Goal: Task Accomplishment & Management: Use online tool/utility

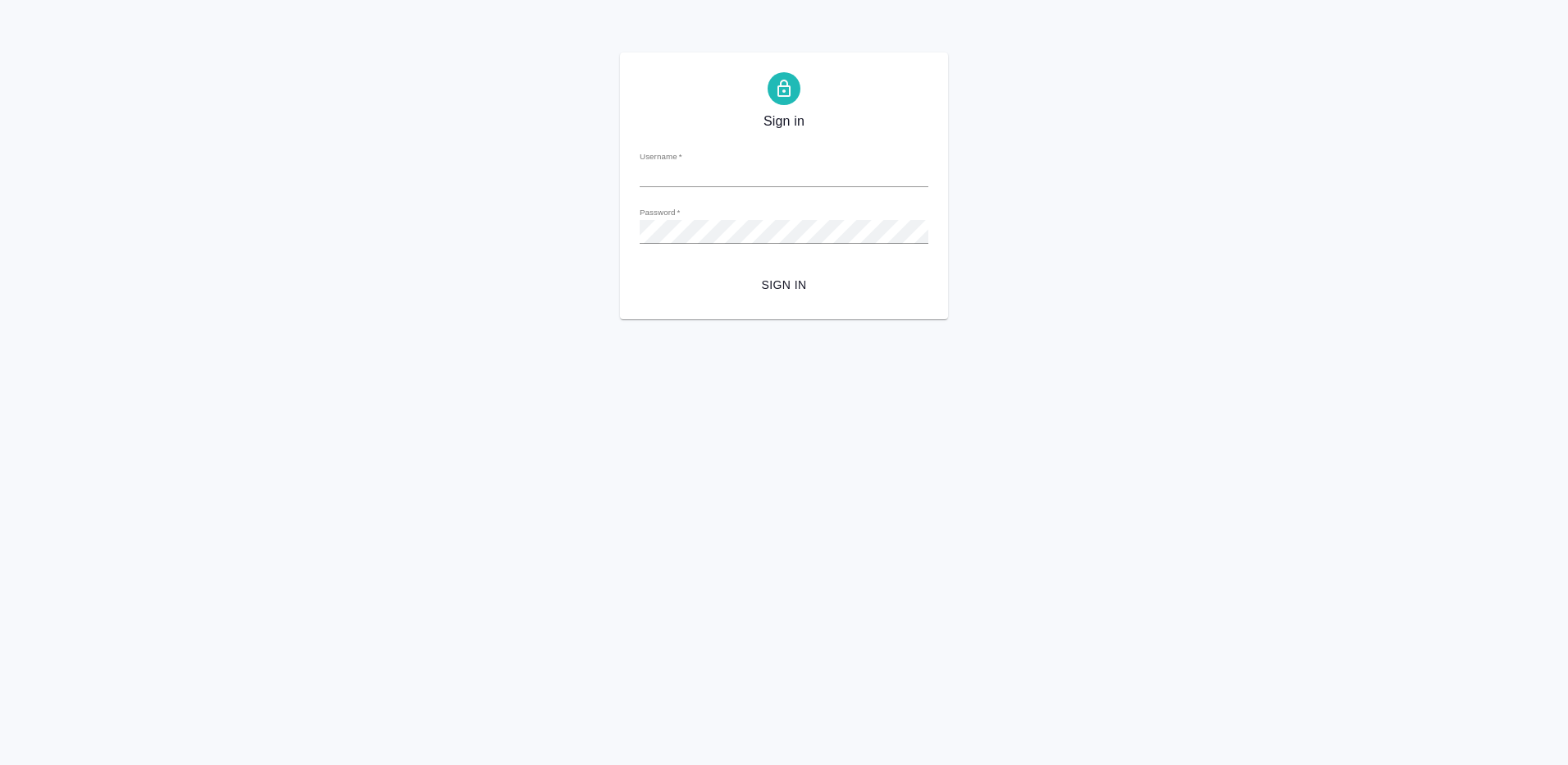
type input "e.gorchilina@awatera.com"
click at [779, 279] on span "Sign in" at bounding box center [784, 285] width 262 height 21
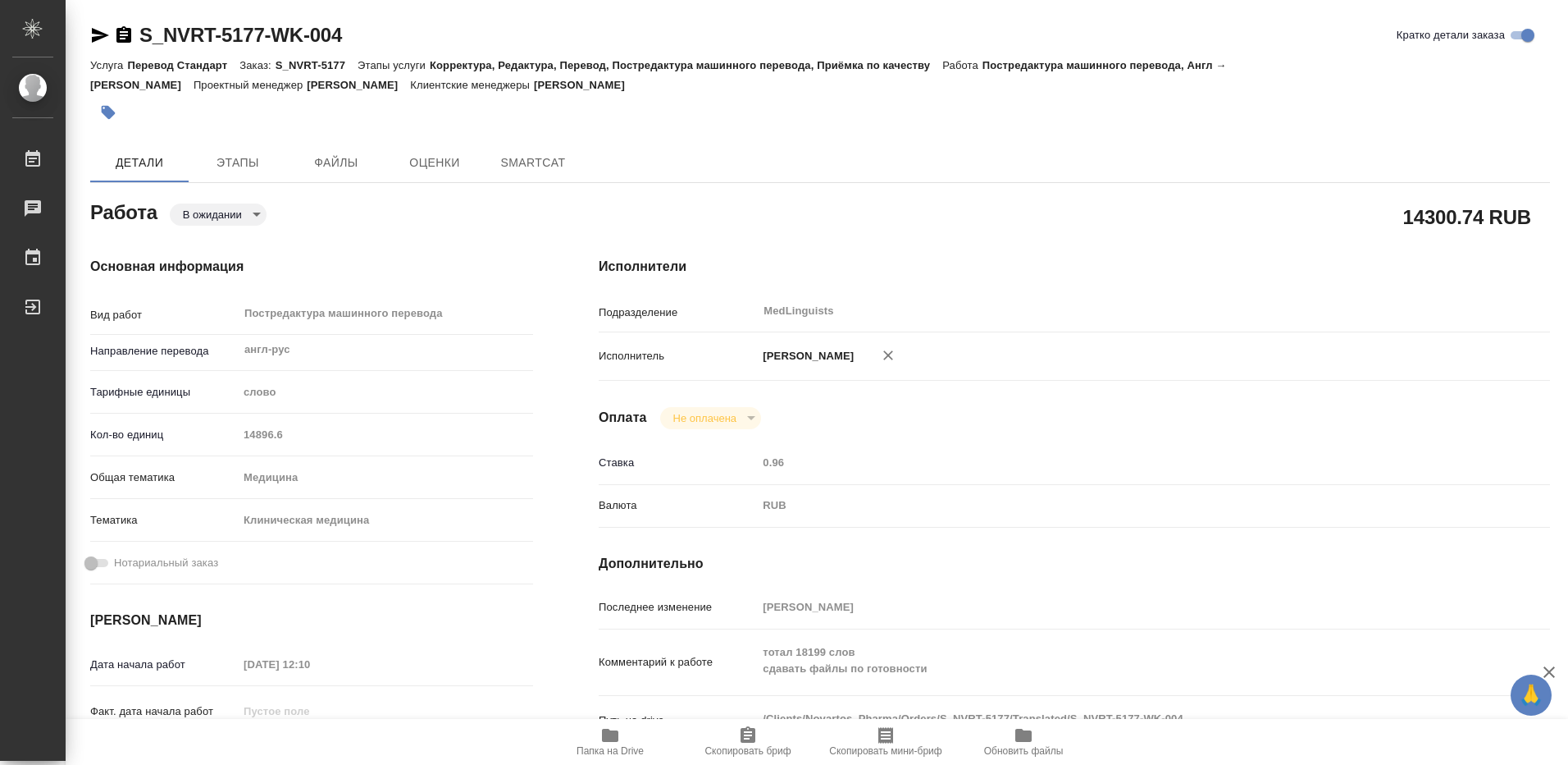
type textarea "x"
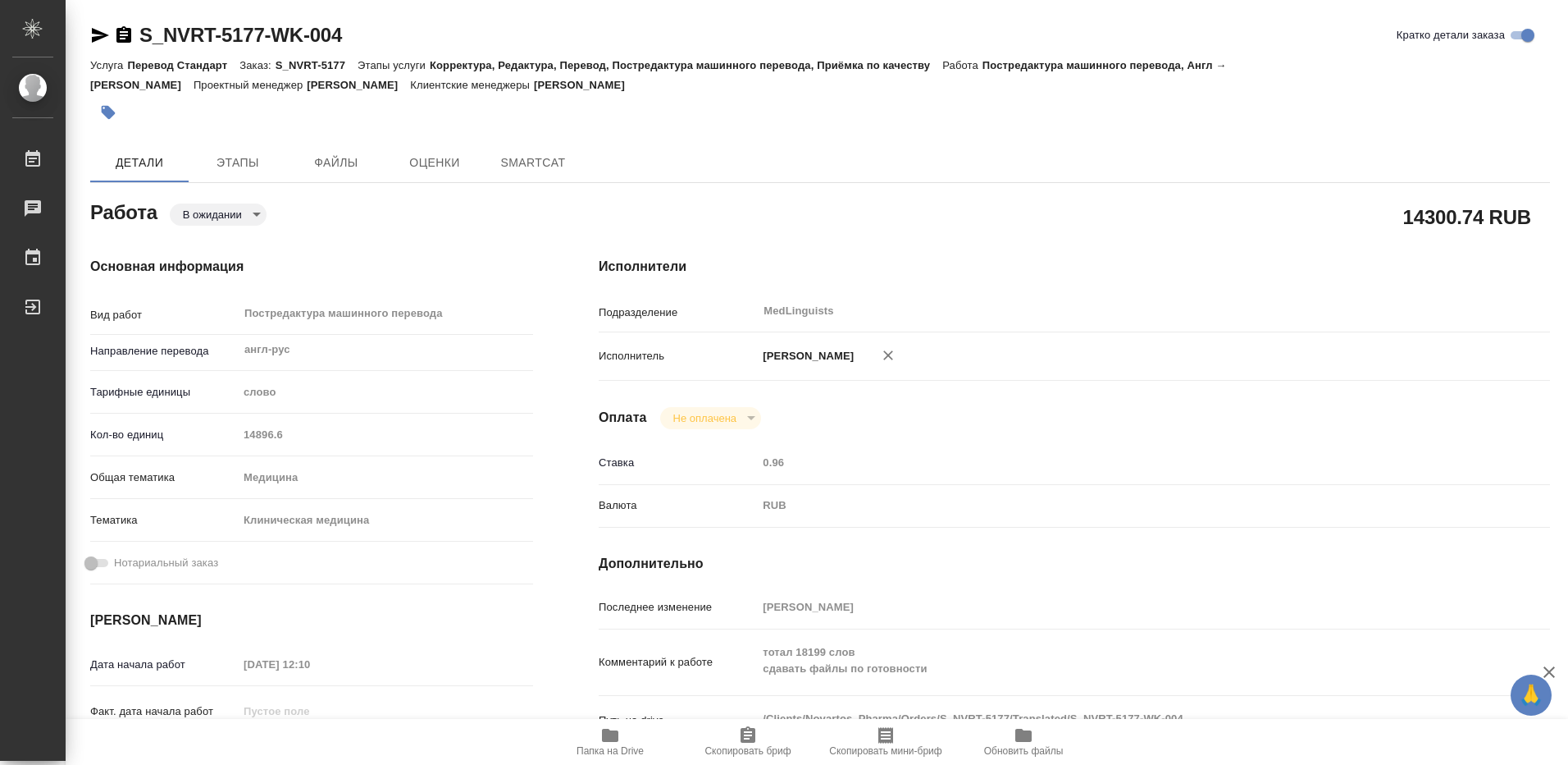
type textarea "x"
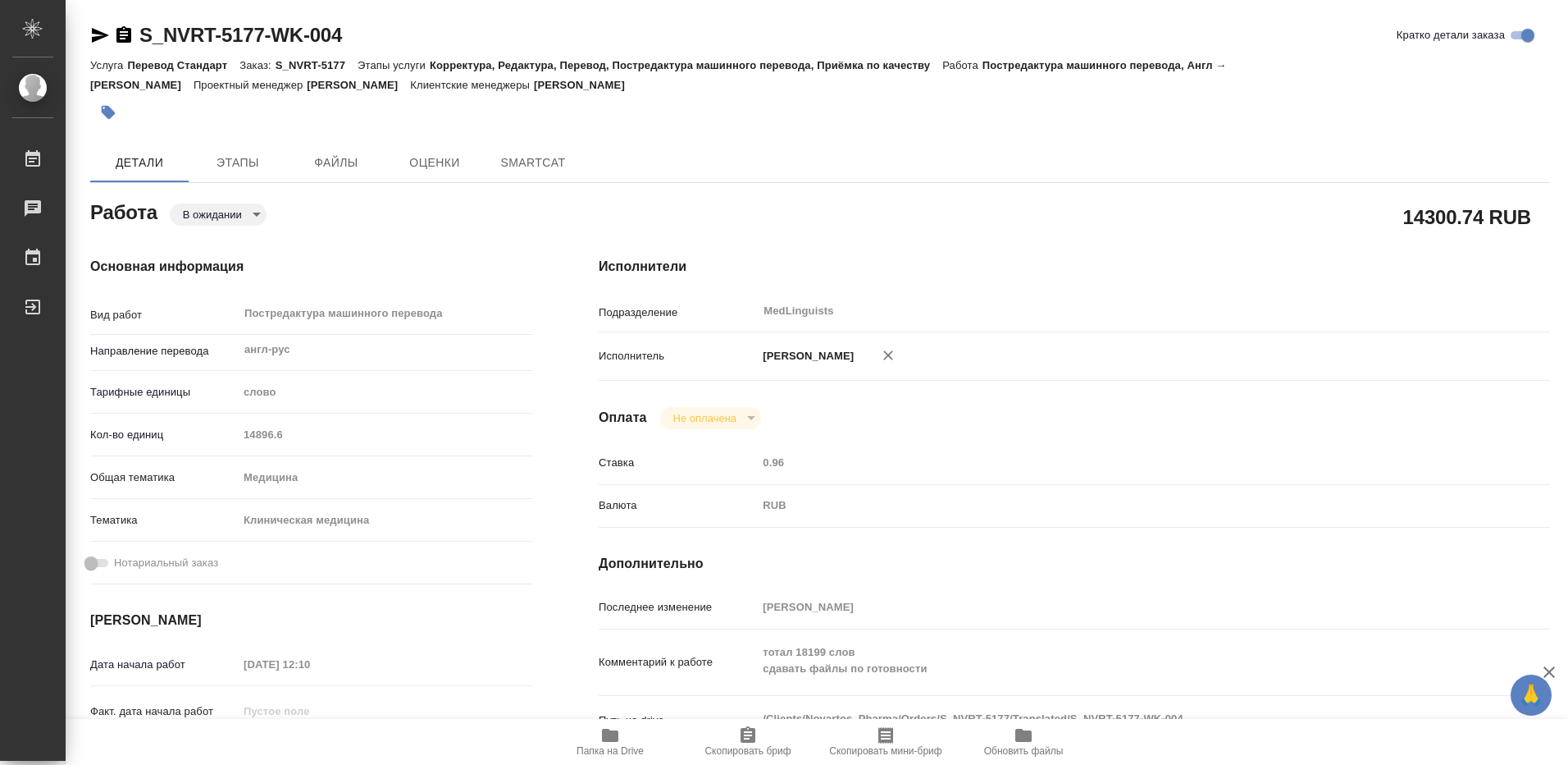
type textarea "x"
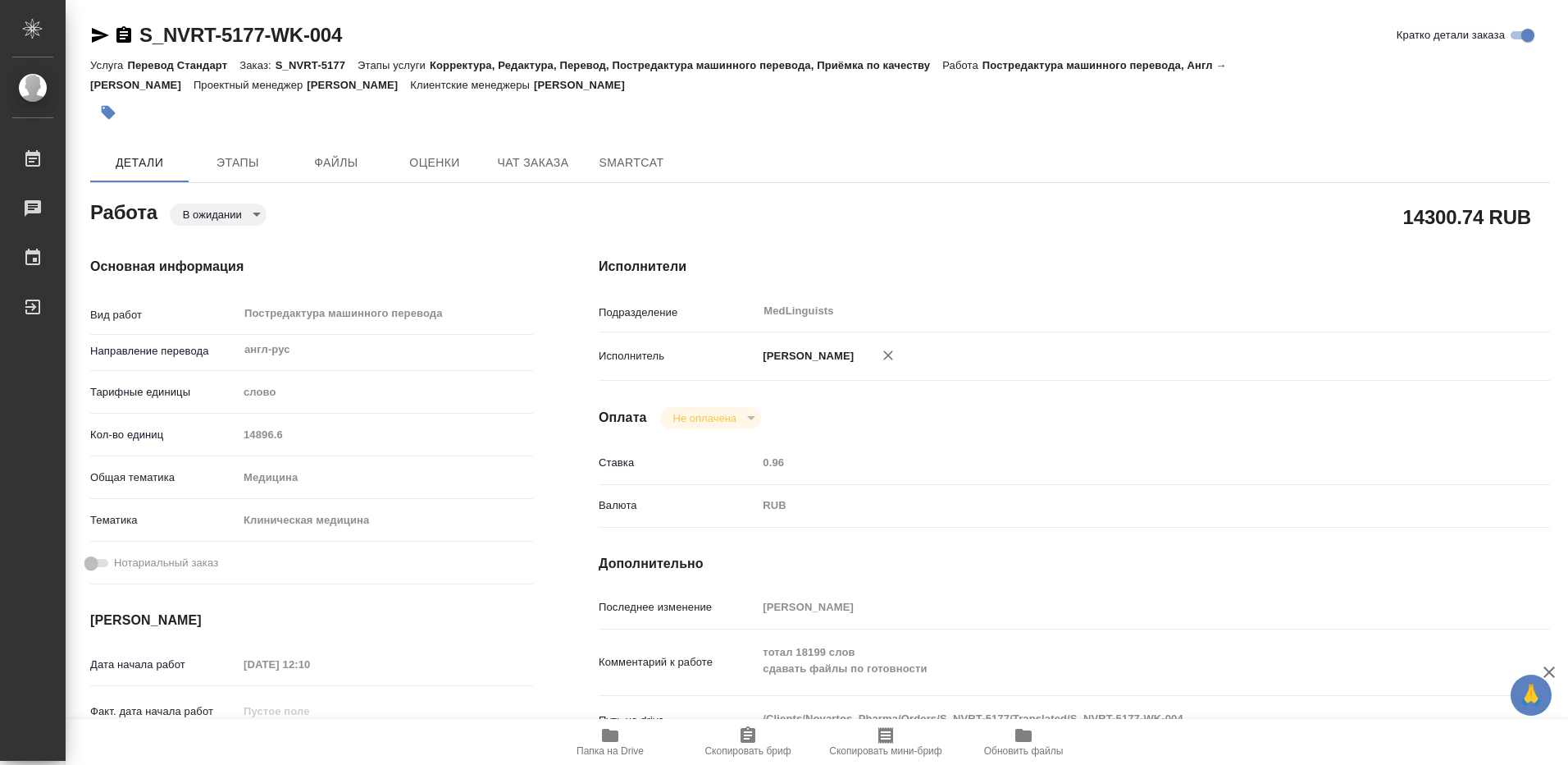
type textarea "x"
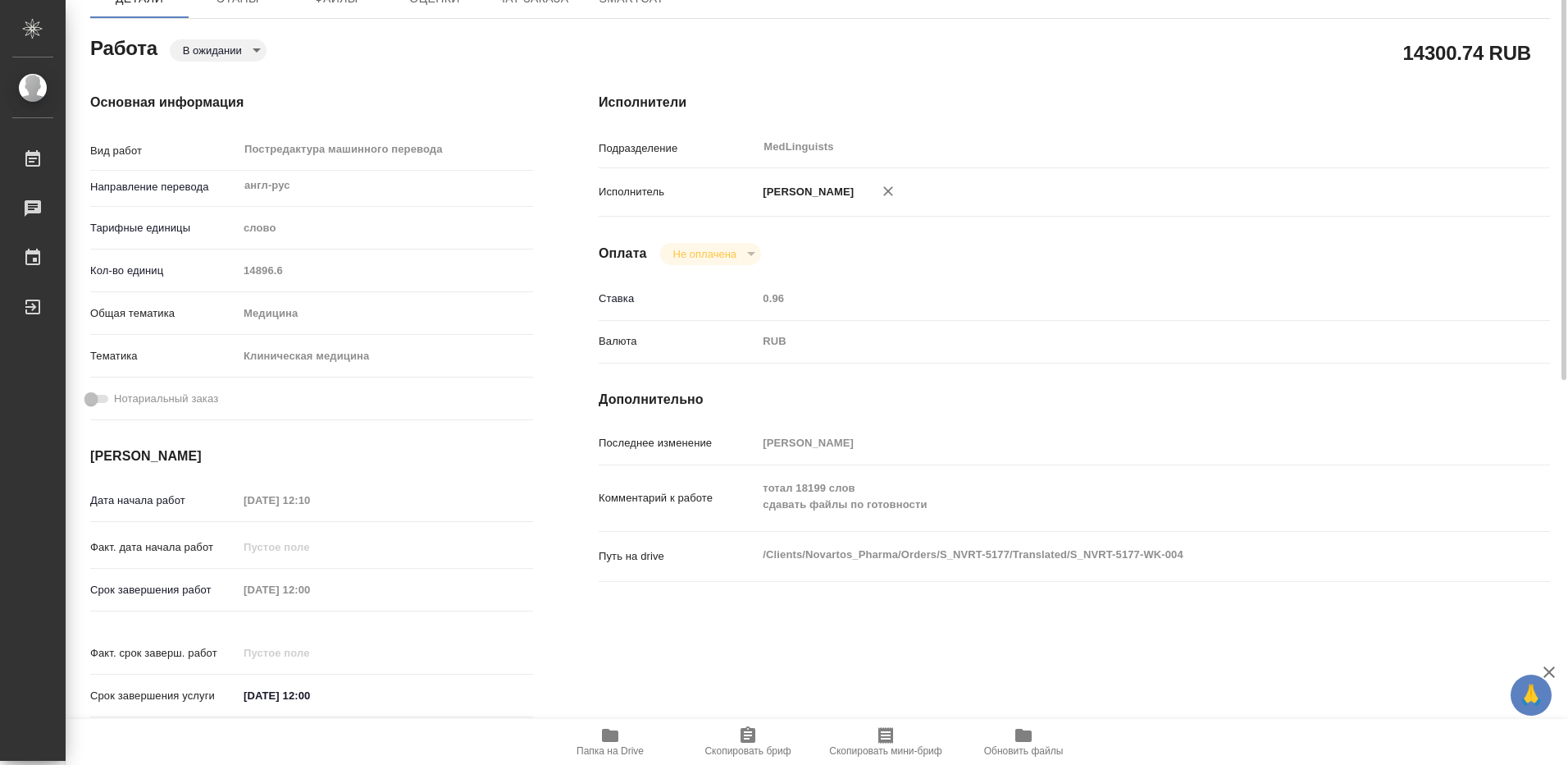
scroll to position [246, 0]
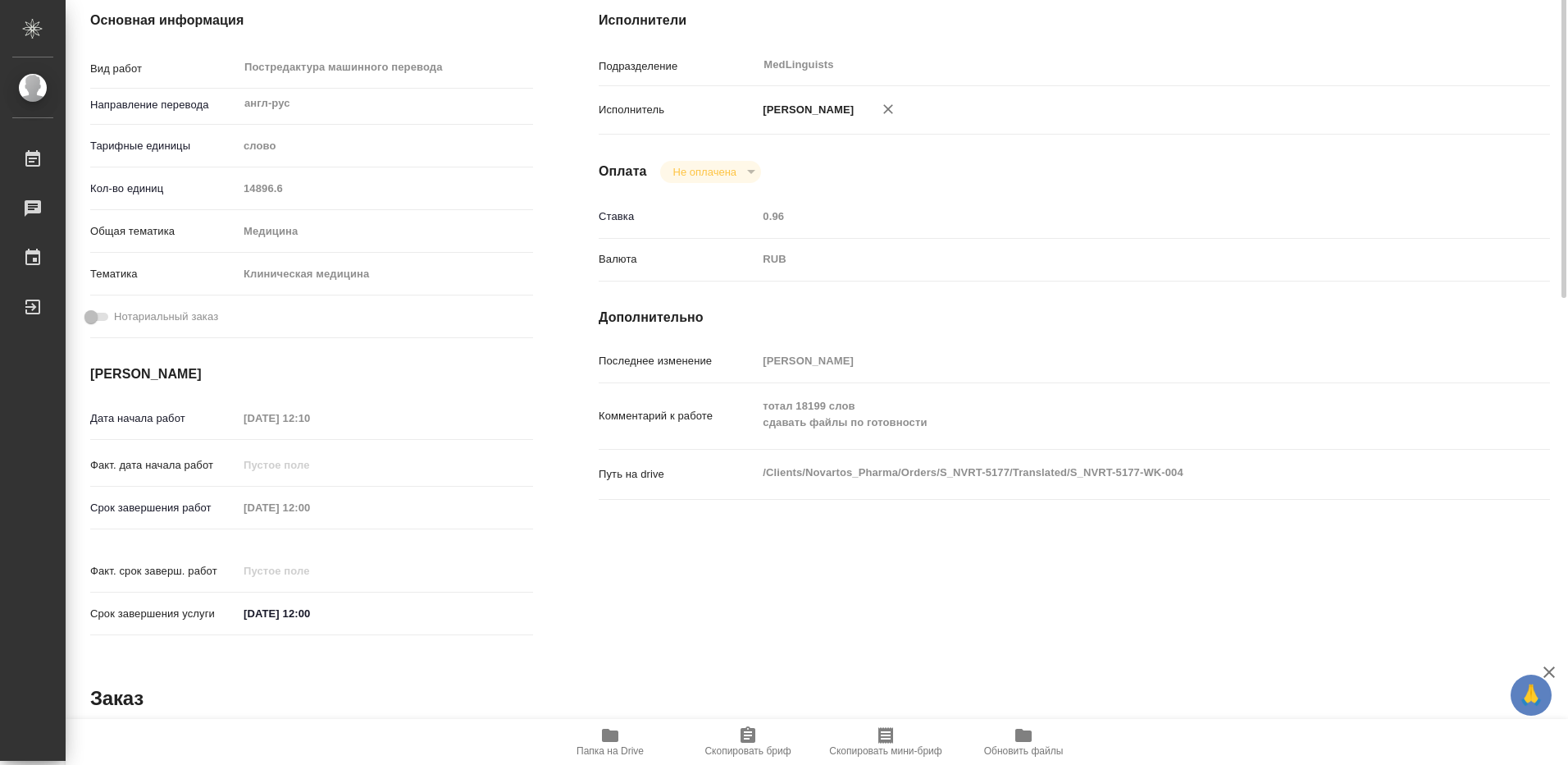
type textarea "x"
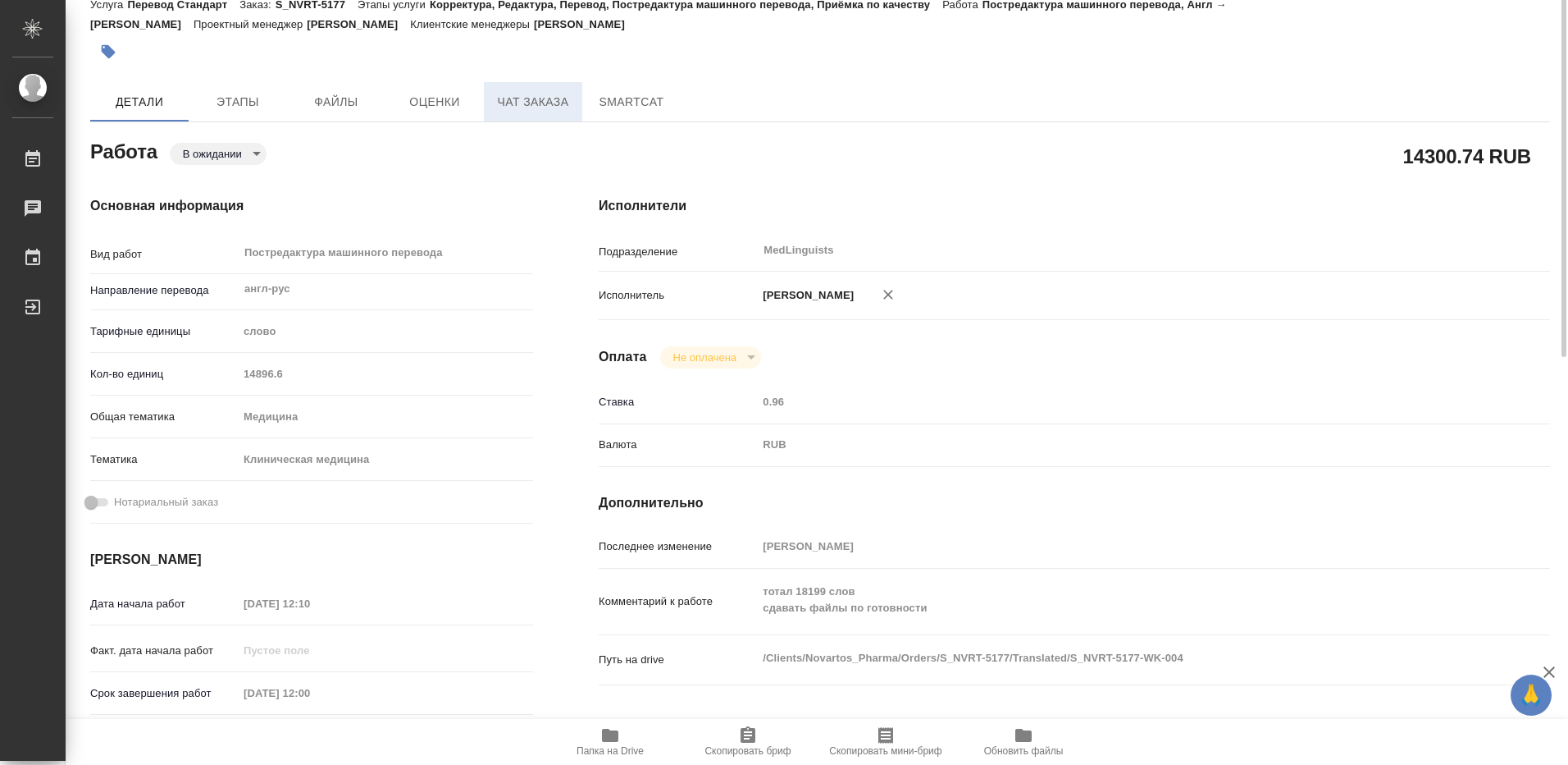
scroll to position [0, 0]
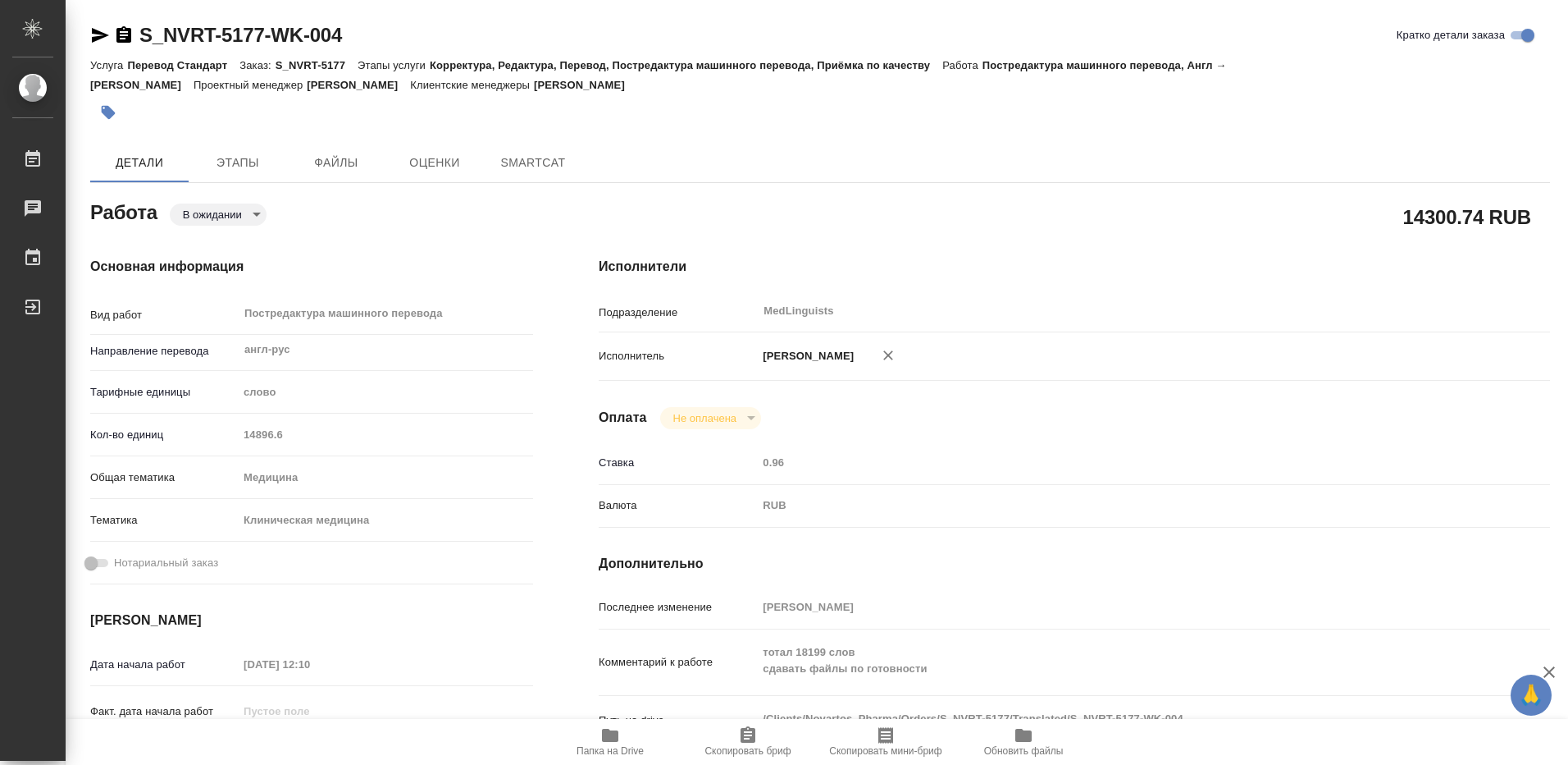
type textarea "x"
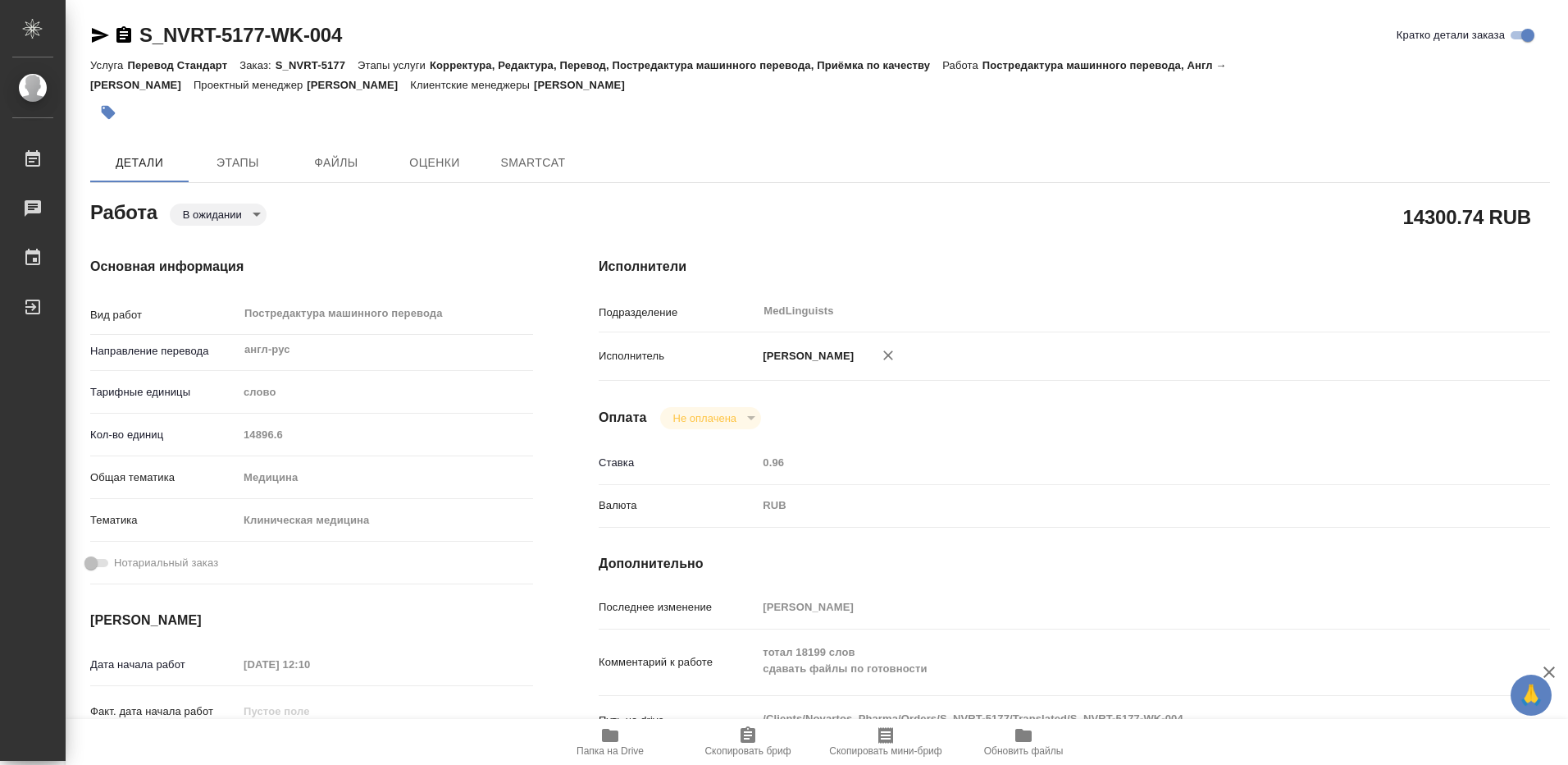
type textarea "x"
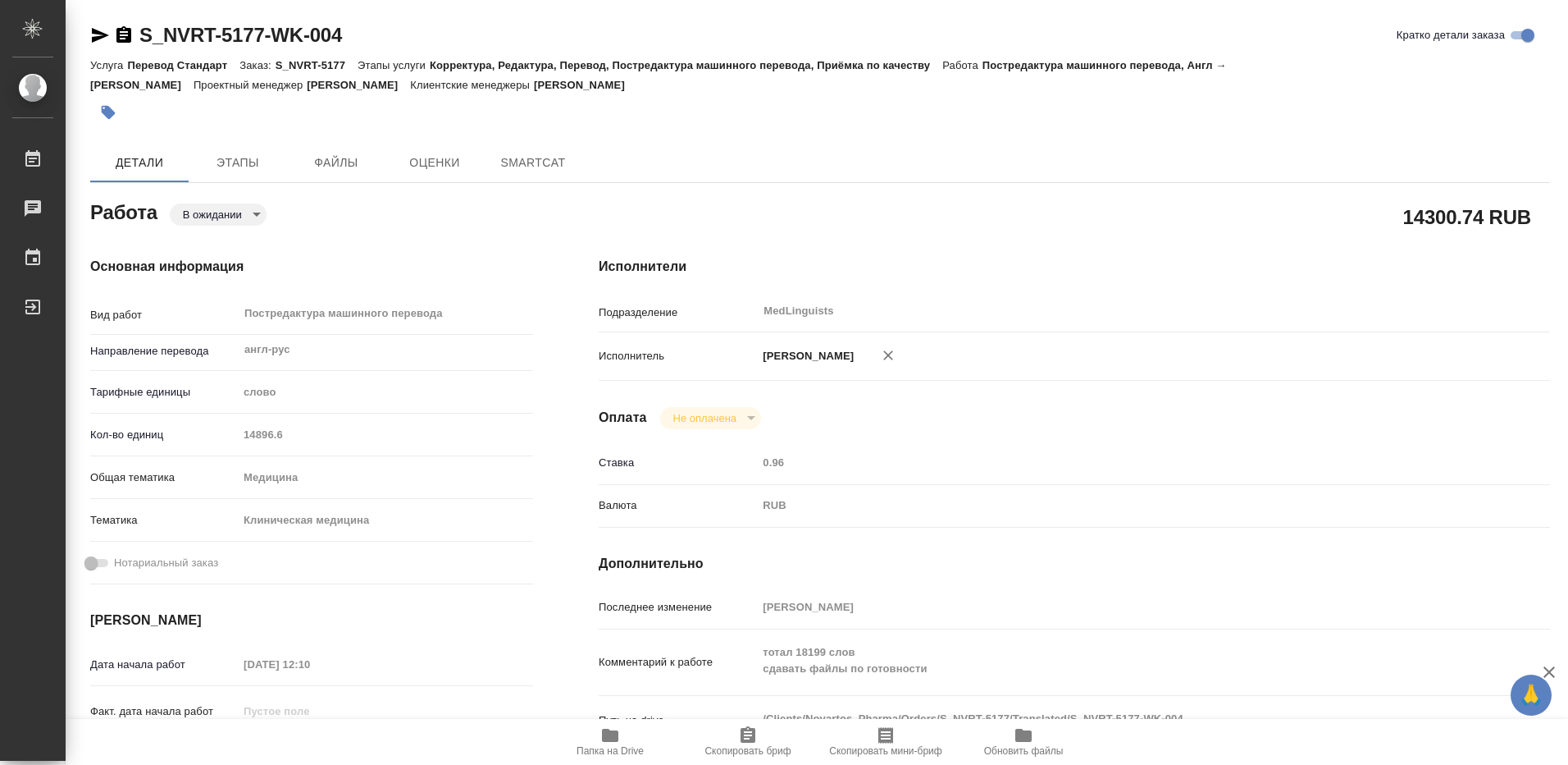
type textarea "x"
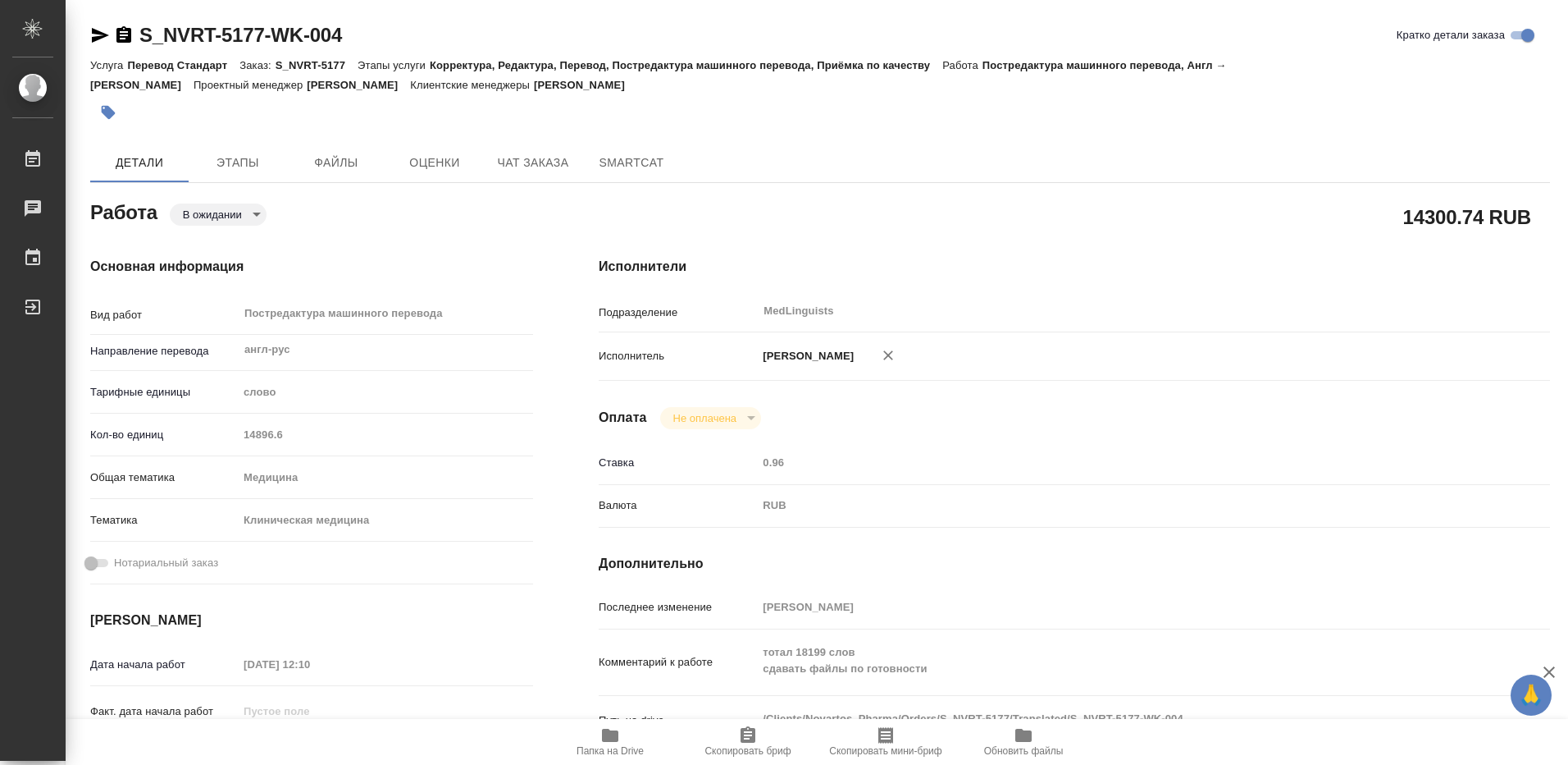
type textarea "x"
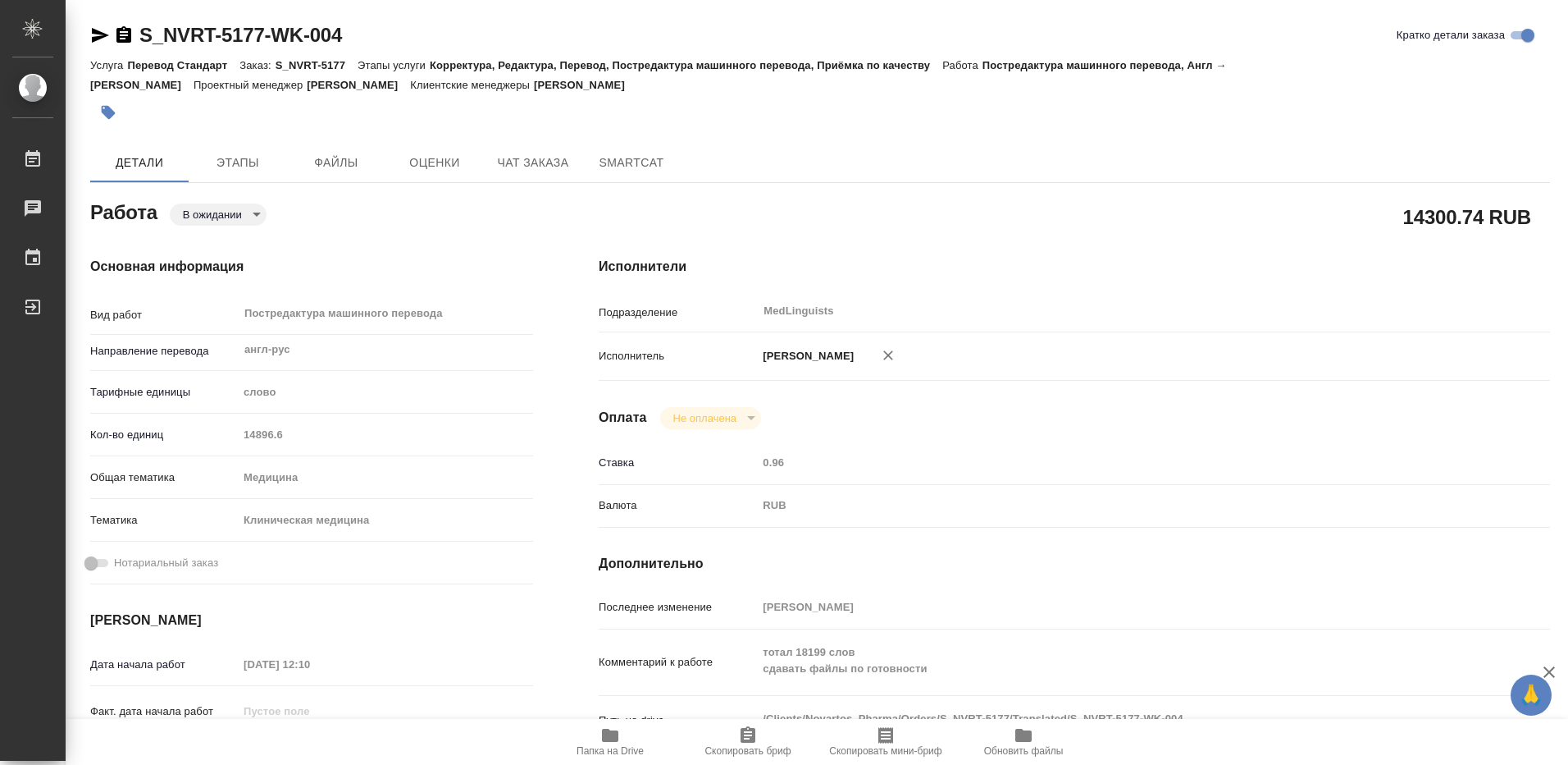
type textarea "x"
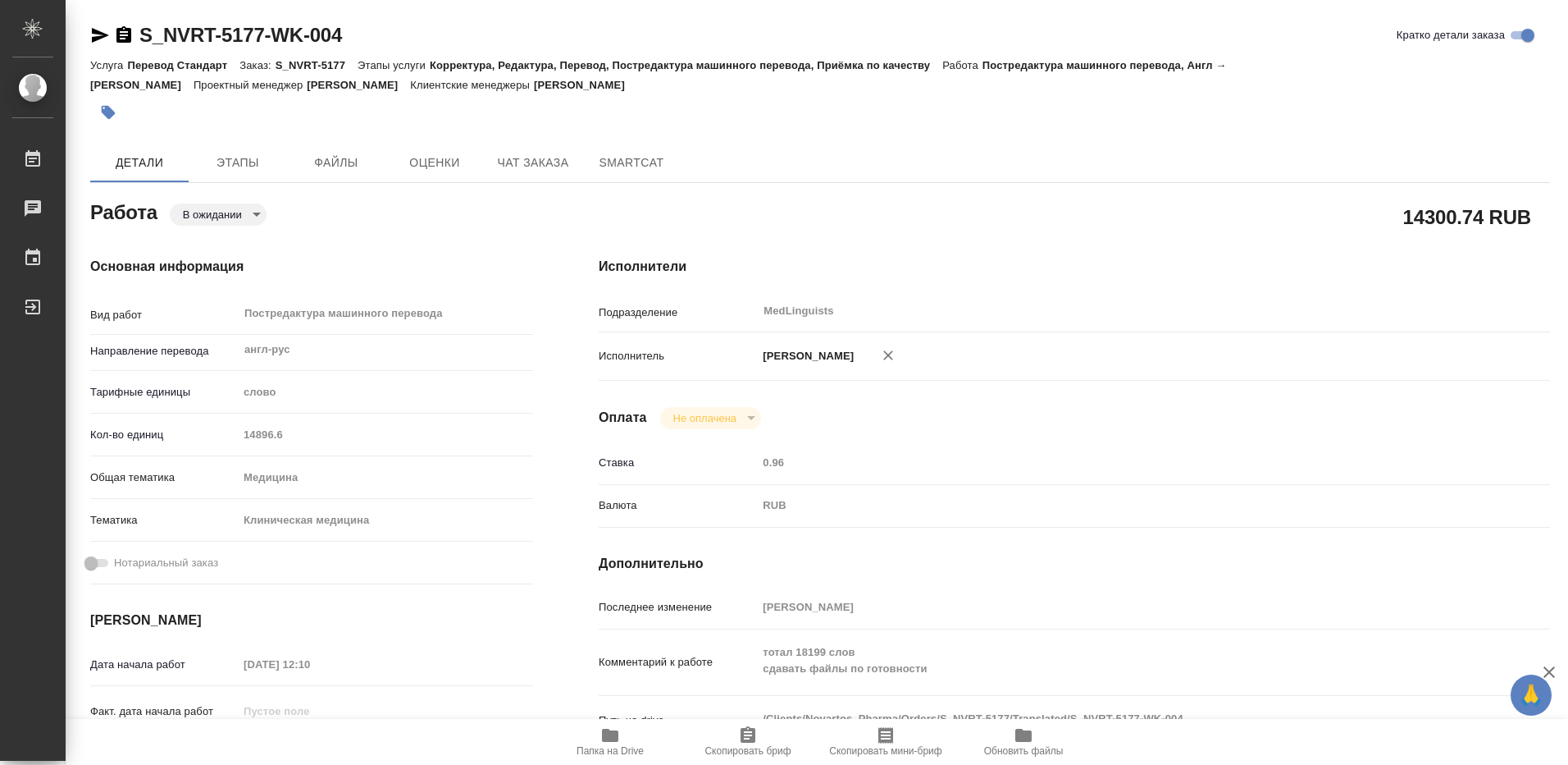
scroll to position [164, 0]
